Goal: Navigation & Orientation: Go to known website

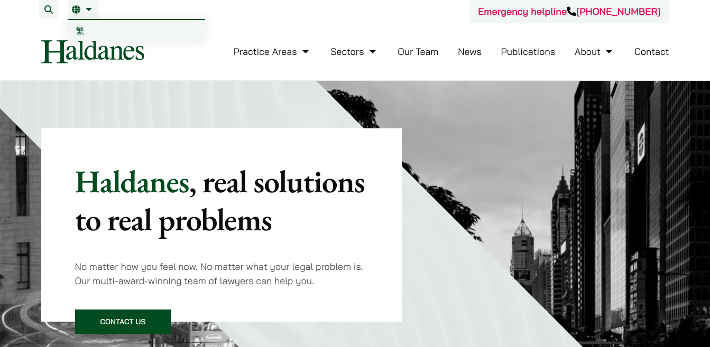
click at [89, 10] on link "EN" at bounding box center [83, 9] width 23 height 8
click at [81, 32] on span "繁" at bounding box center [80, 30] width 8 height 11
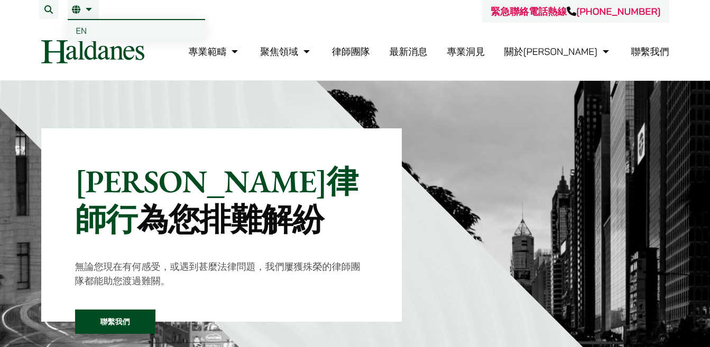
click at [80, 33] on span "EN" at bounding box center [81, 30] width 11 height 11
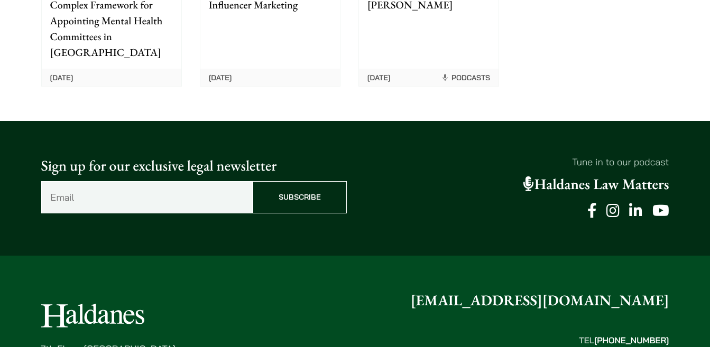
scroll to position [2822, 0]
